Goal: Task Accomplishment & Management: Manage account settings

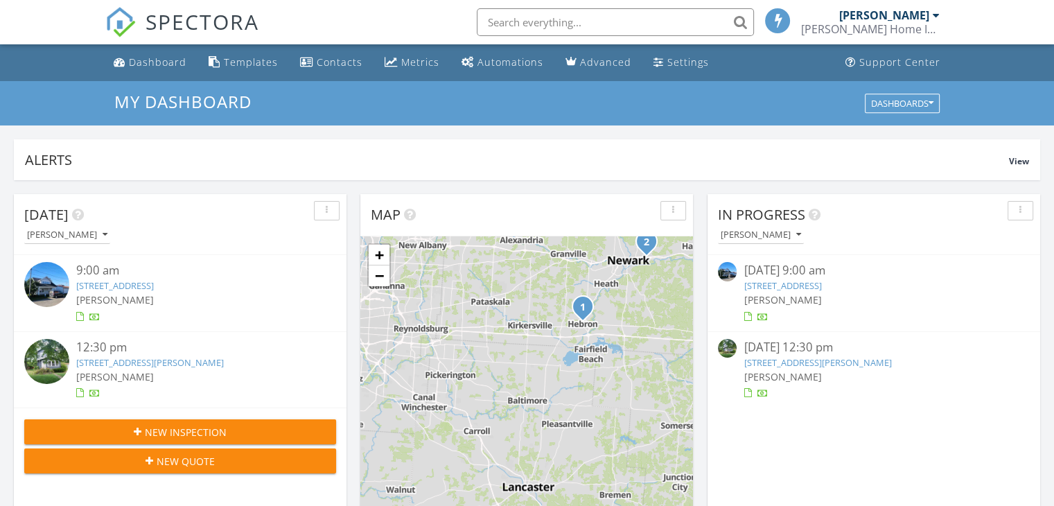
scroll to position [6, 7]
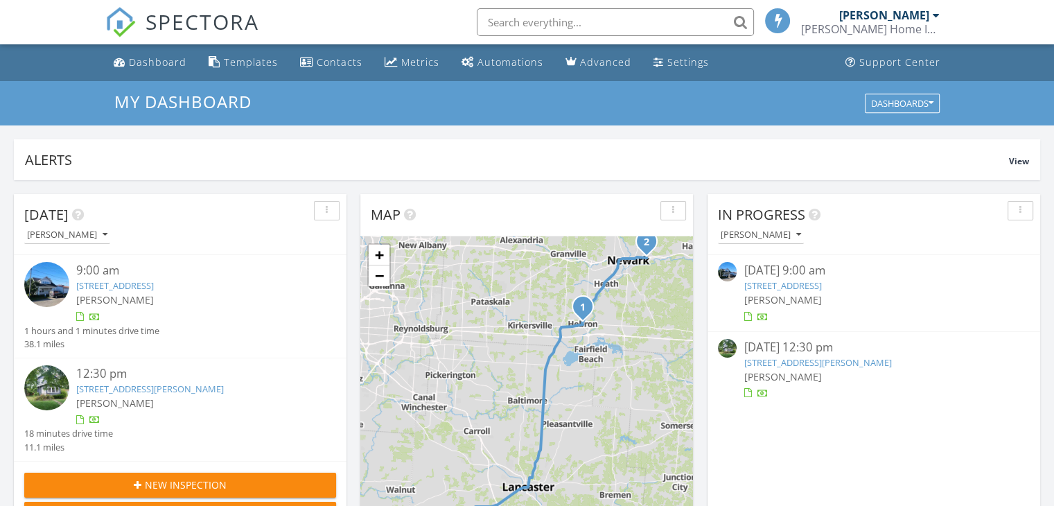
click at [2, 114] on div "My Dashboard Dashboards" at bounding box center [527, 103] width 1054 height 44
click at [294, 230] on div "[PERSON_NAME]" at bounding box center [185, 234] width 322 height 19
click at [265, 297] on div "[PERSON_NAME]" at bounding box center [193, 299] width 234 height 15
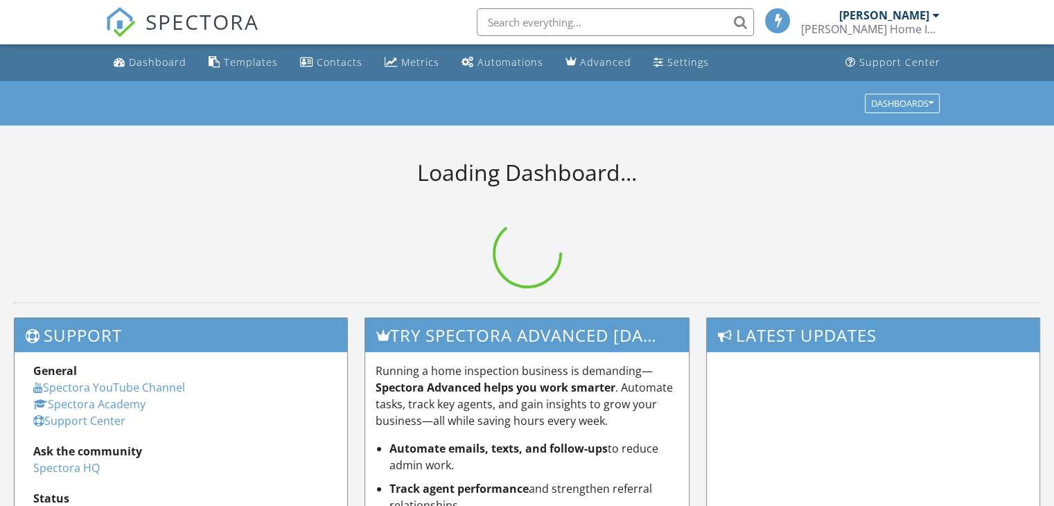
click at [162, 67] on div "Dashboard" at bounding box center [158, 61] width 58 height 13
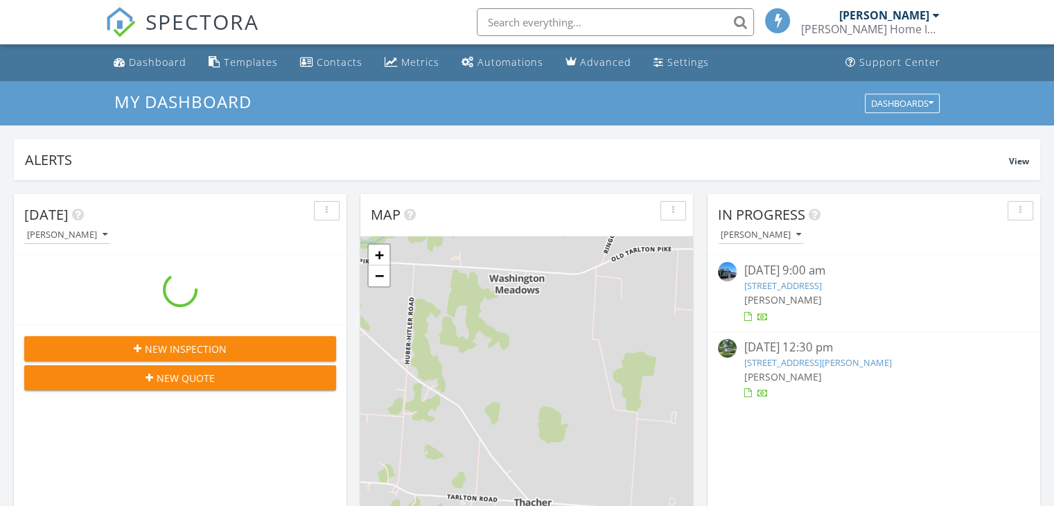
scroll to position [6, 7]
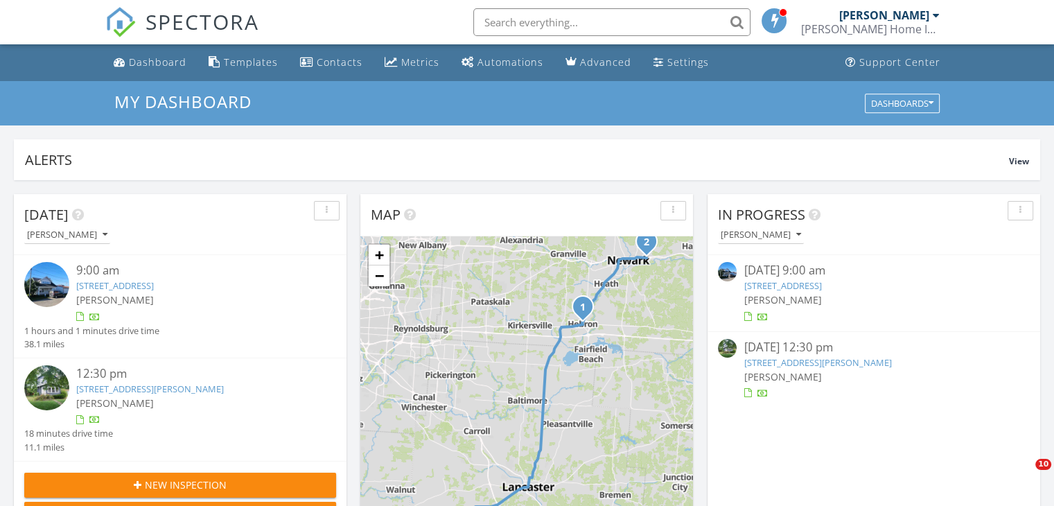
click at [116, 394] on link "952 Emerson St, Newark, OH 43055" at bounding box center [150, 388] width 148 height 12
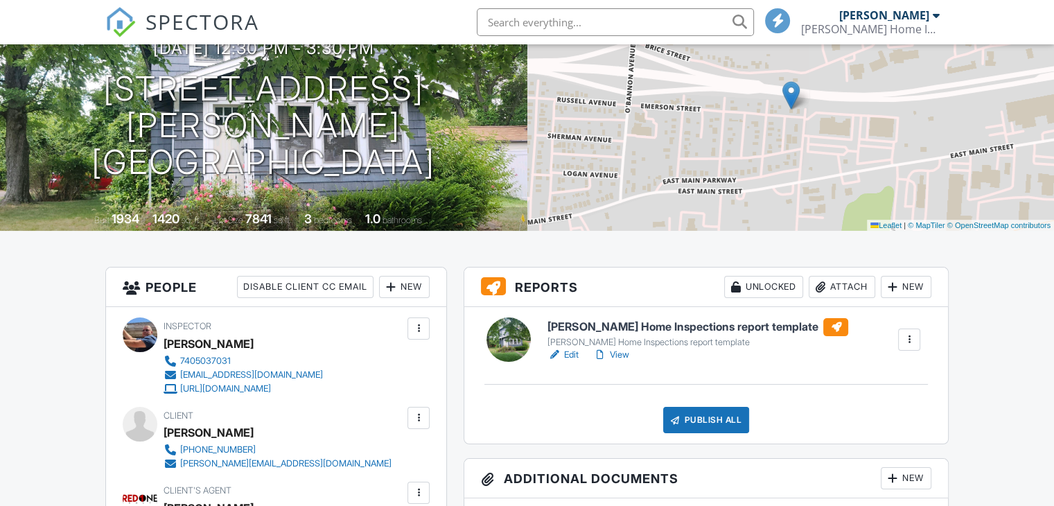
scroll to position [140, 0]
click at [569, 358] on link "Edit" at bounding box center [562, 354] width 31 height 14
